Goal: Task Accomplishment & Management: Use online tool/utility

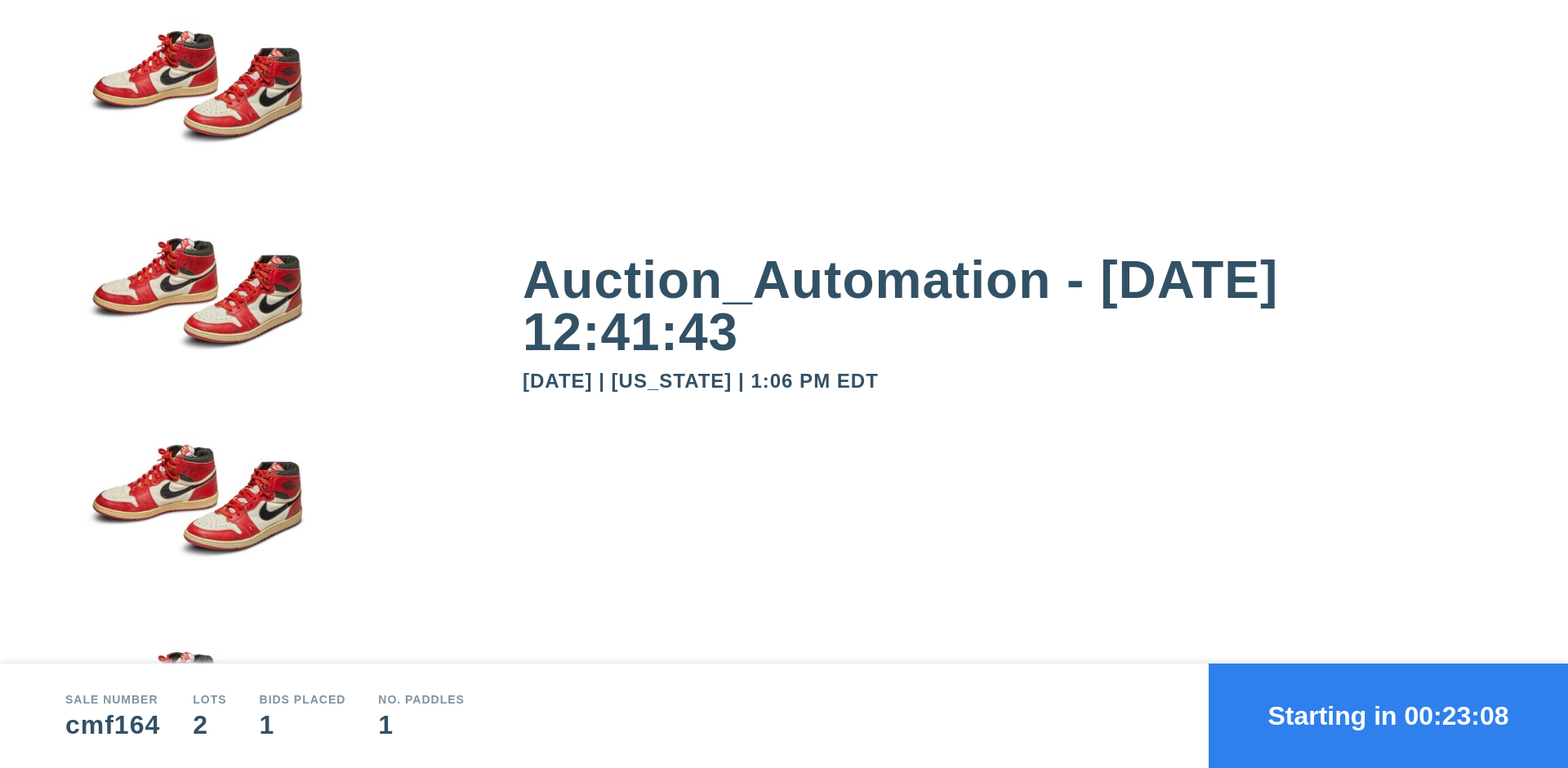
click at [1388, 716] on button "Starting in 00:23:08" at bounding box center [1388, 715] width 360 height 105
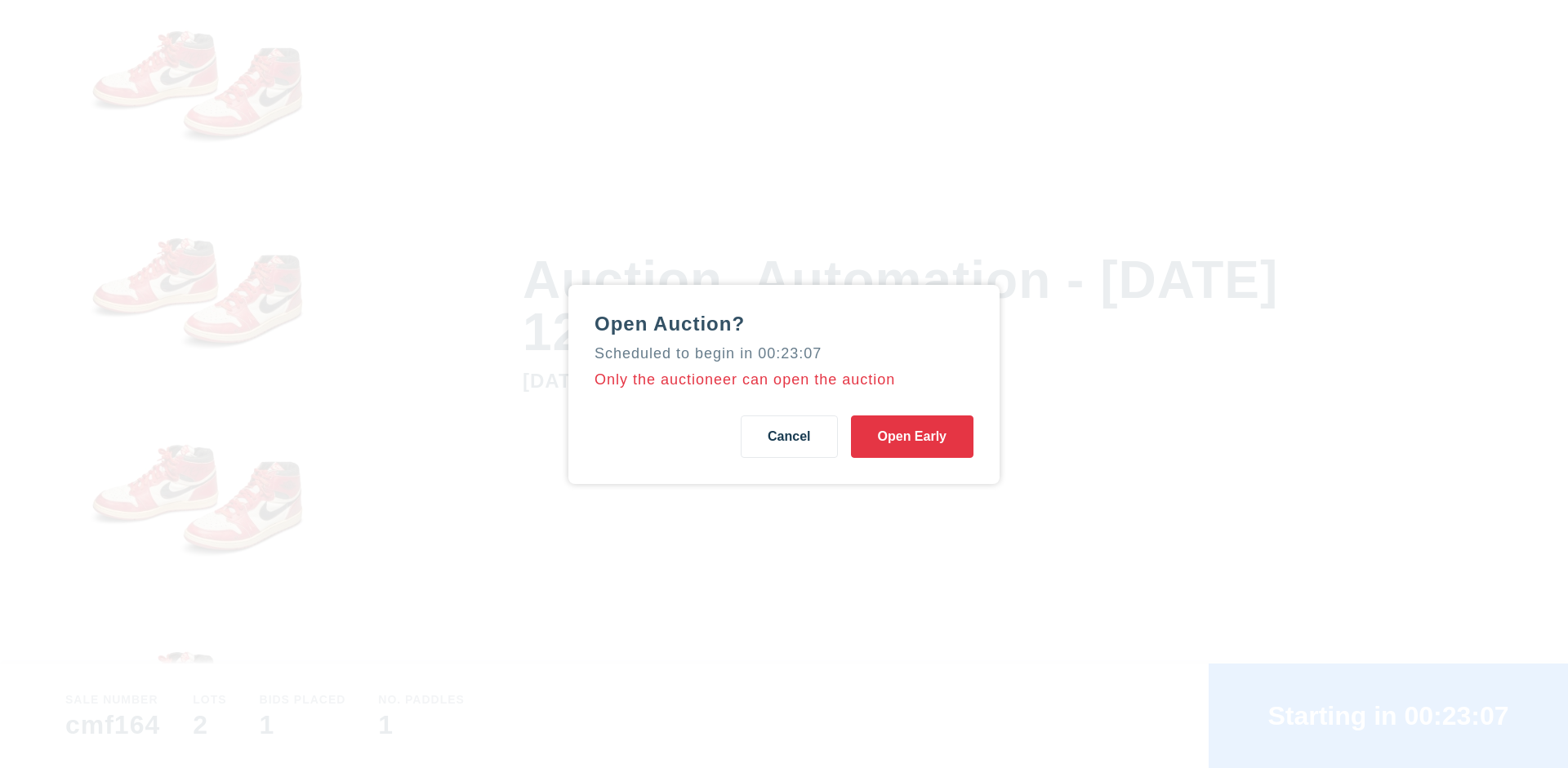
click at [912, 436] on button "Open Early" at bounding box center [911, 436] width 122 height 42
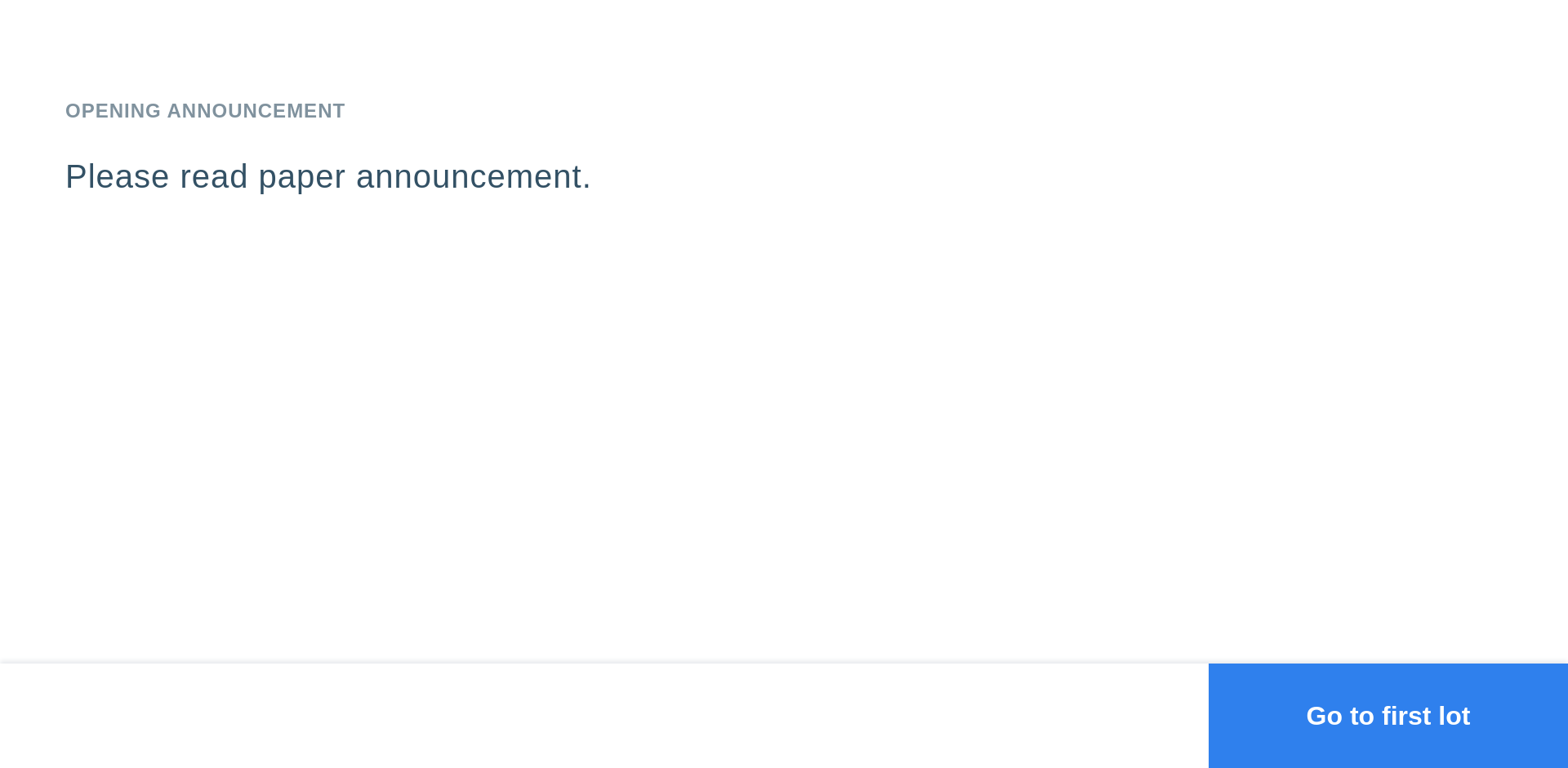
click at [1388, 716] on button "Go to first lot" at bounding box center [1388, 715] width 360 height 105
